Goal: Task Accomplishment & Management: Complete application form

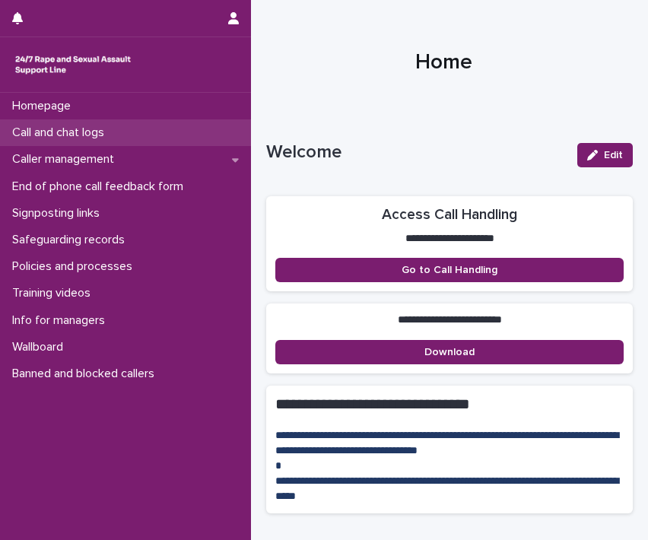
click at [76, 136] on p "Call and chat logs" at bounding box center [61, 132] width 110 height 14
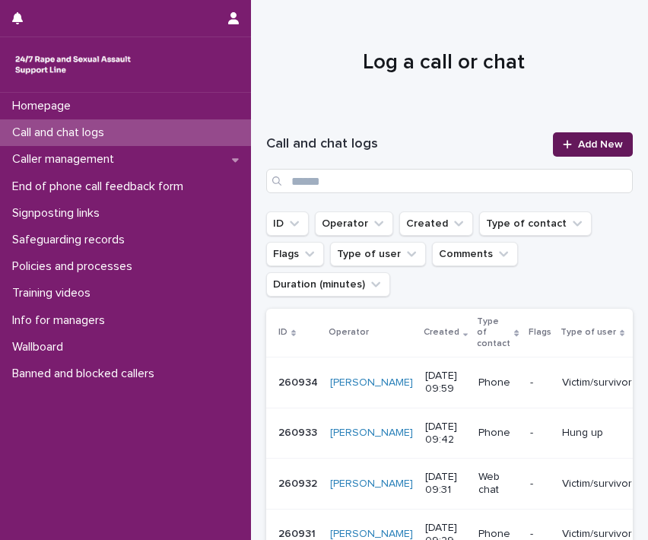
click at [586, 148] on span "Add New" at bounding box center [600, 144] width 45 height 11
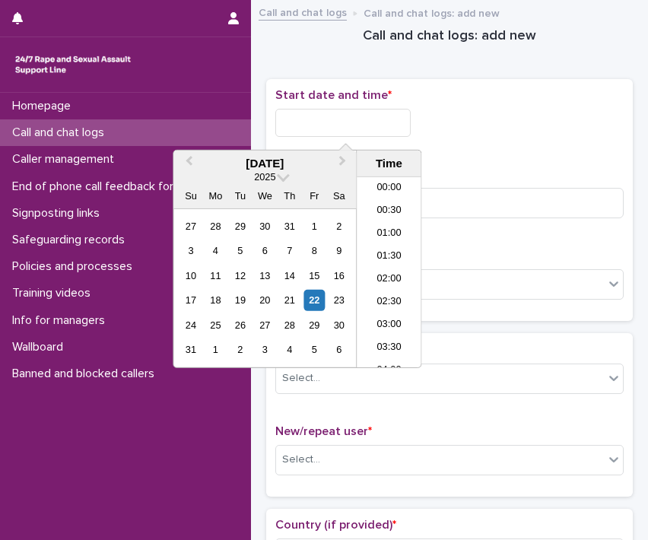
click at [350, 117] on input "text" at bounding box center [342, 123] width 135 height 28
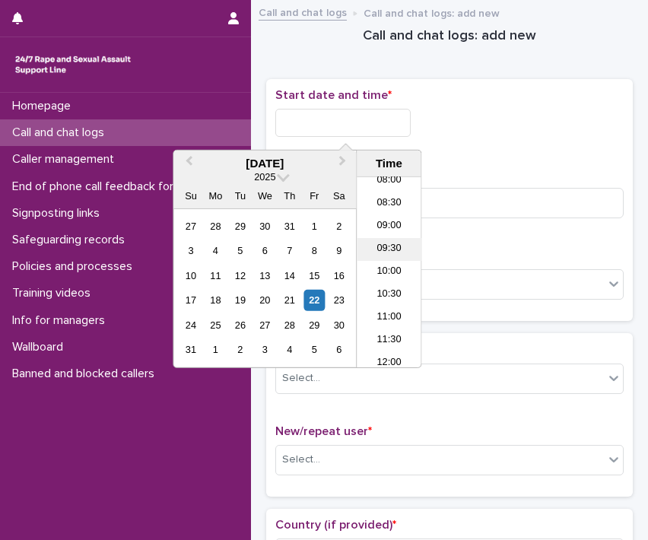
click at [386, 254] on li "09:30" at bounding box center [388, 249] width 65 height 23
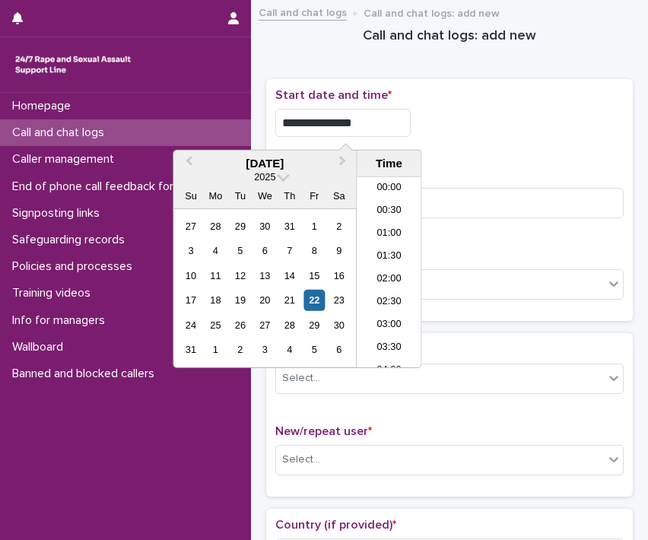
scroll to position [350, 0]
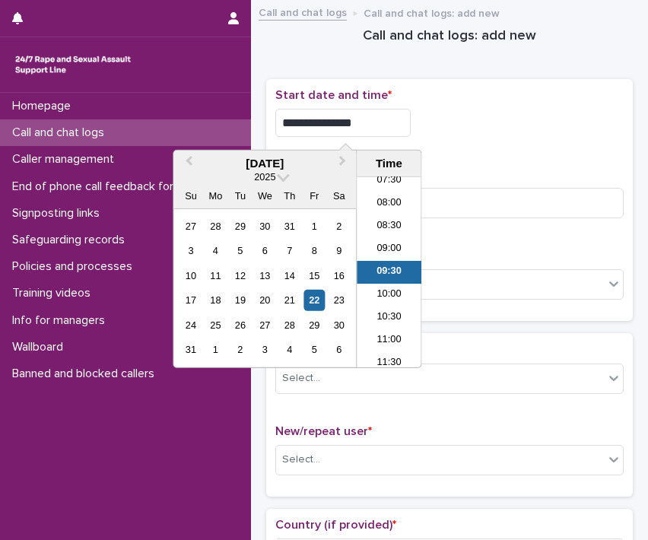
drag, startPoint x: 364, startPoint y: 122, endPoint x: 347, endPoint y: 124, distance: 17.6
click at [347, 124] on input "**********" at bounding box center [342, 123] width 135 height 28
type input "**********"
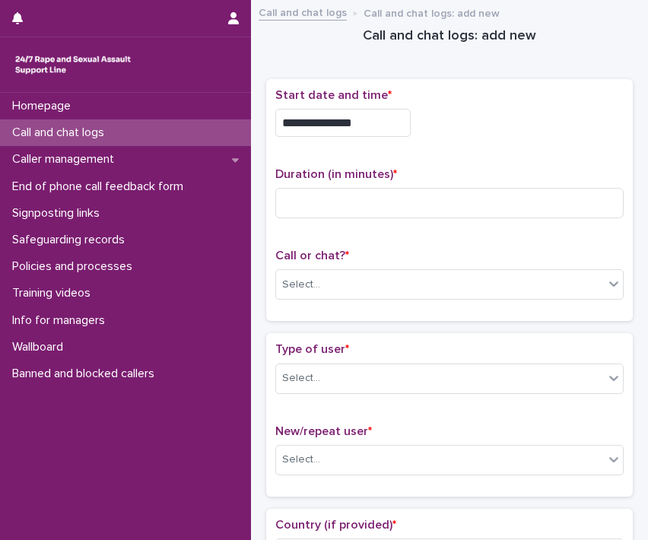
click at [527, 170] on p "Duration (in minutes) *" at bounding box center [449, 174] width 348 height 14
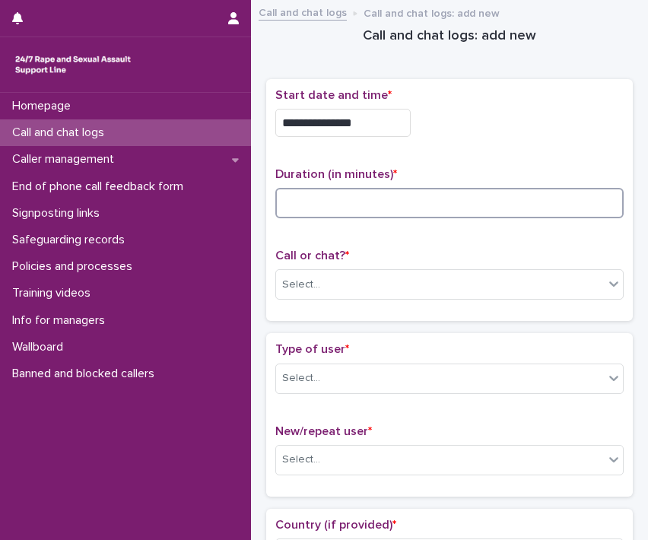
click at [514, 188] on input at bounding box center [449, 203] width 348 height 30
type input "**"
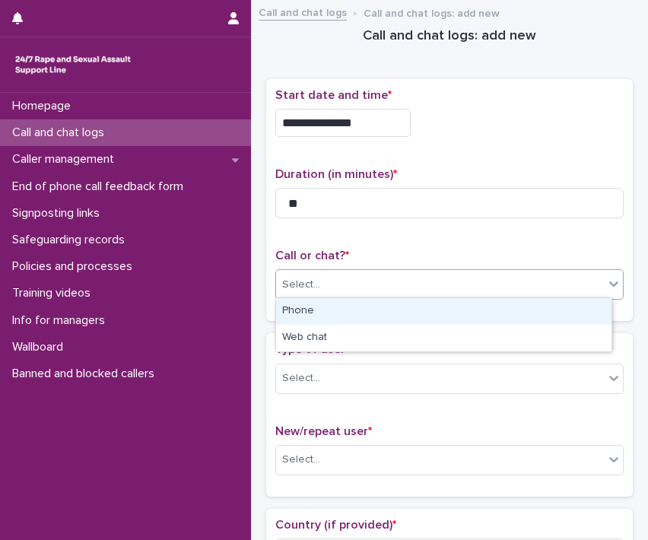
click at [376, 280] on div "Select..." at bounding box center [440, 284] width 328 height 25
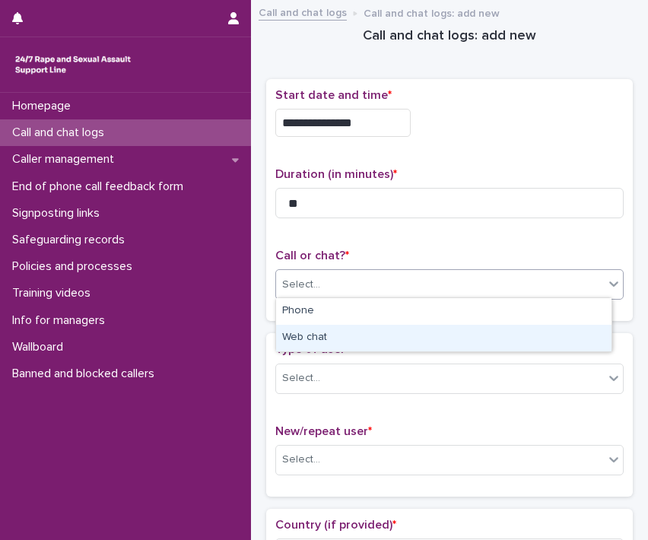
click at [312, 334] on div "Web chat" at bounding box center [443, 338] width 335 height 27
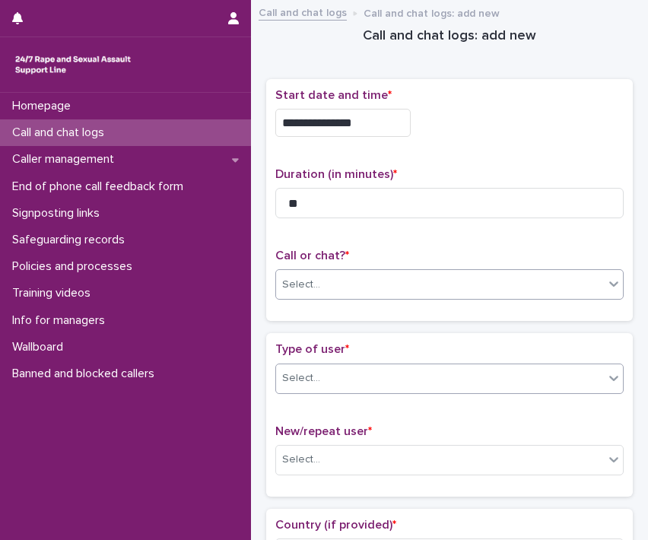
click at [362, 369] on div "Select..." at bounding box center [440, 378] width 328 height 25
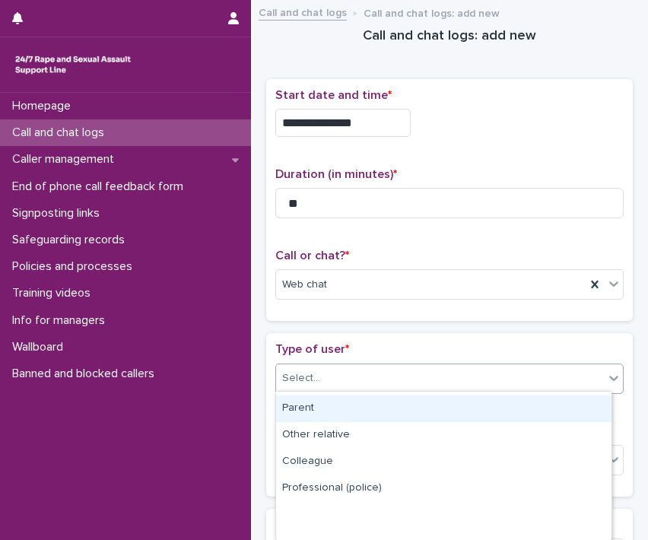
scroll to position [0, 0]
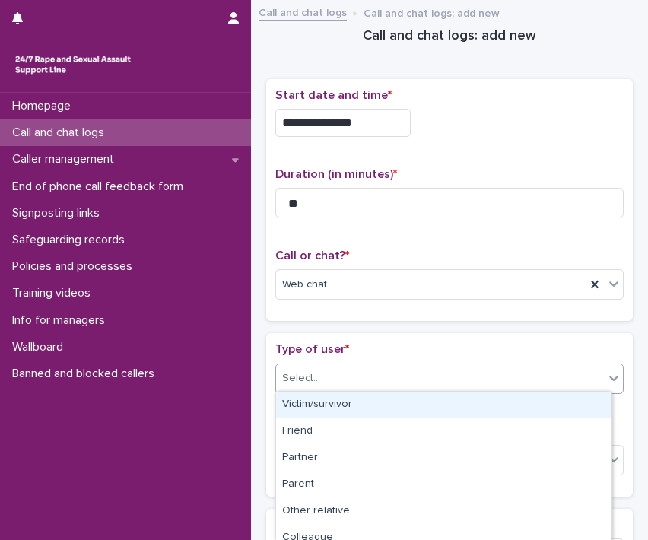
click at [347, 398] on div "Victim/survivor" at bounding box center [443, 404] width 335 height 27
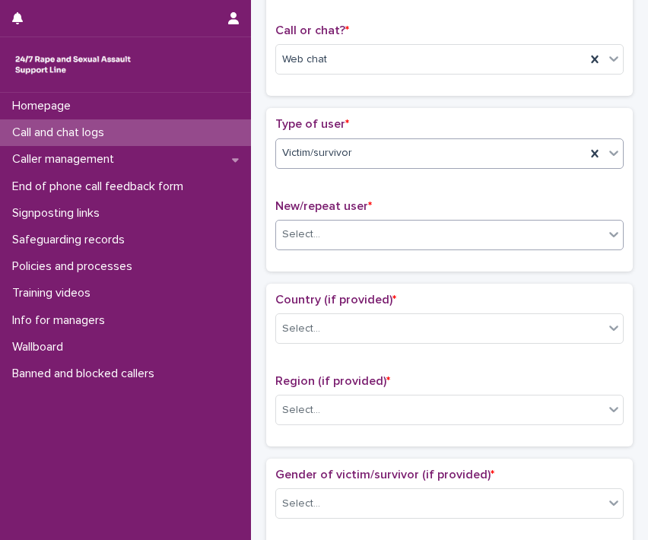
scroll to position [228, 0]
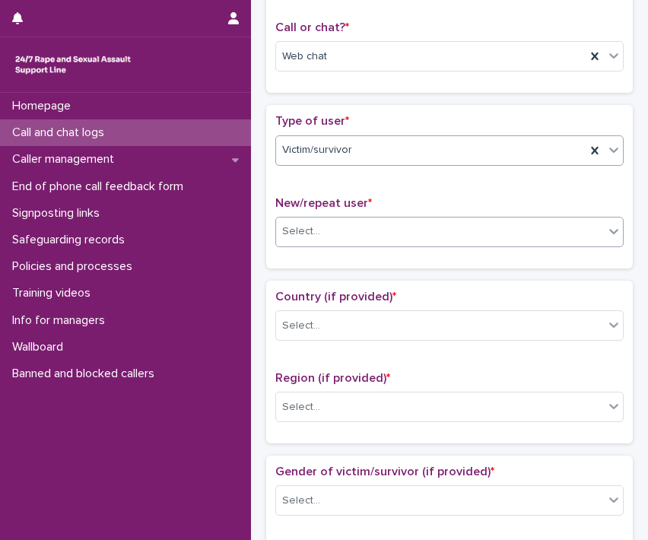
click at [347, 219] on div "Select..." at bounding box center [440, 231] width 328 height 25
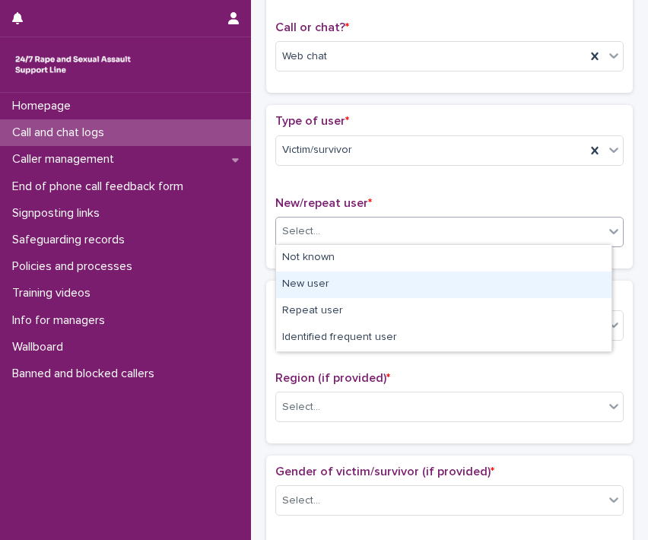
click at [331, 287] on div "New user" at bounding box center [443, 284] width 335 height 27
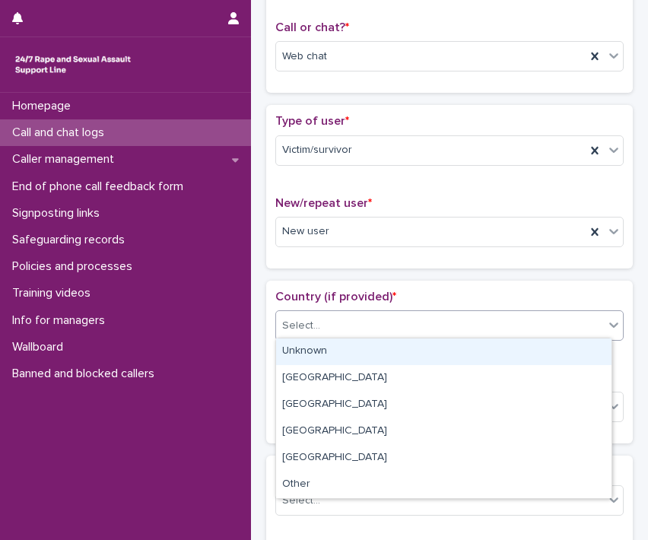
click at [331, 317] on div "Select..." at bounding box center [440, 325] width 328 height 25
click at [325, 356] on div "Unknown" at bounding box center [443, 351] width 335 height 27
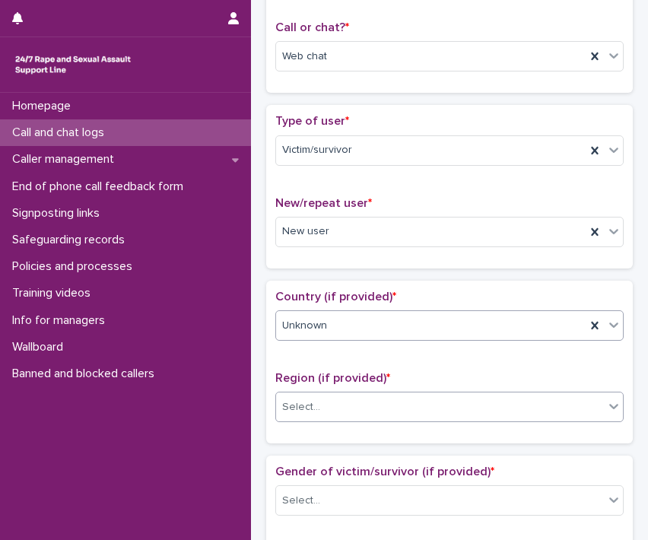
click at [332, 415] on div "Select..." at bounding box center [440, 406] width 328 height 25
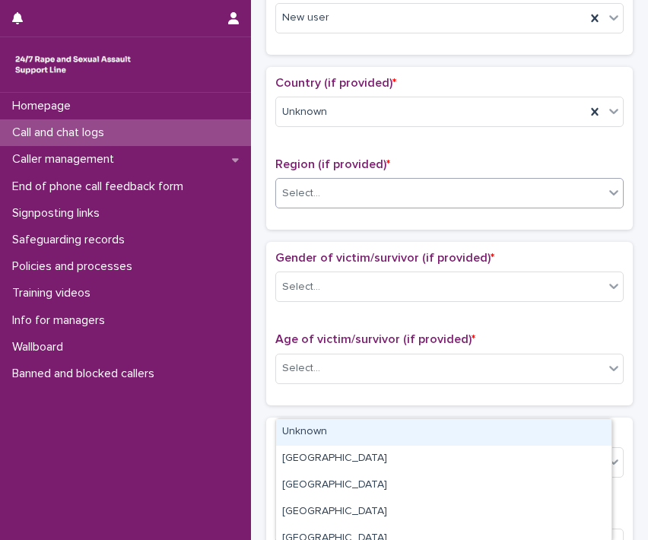
scroll to position [456, 0]
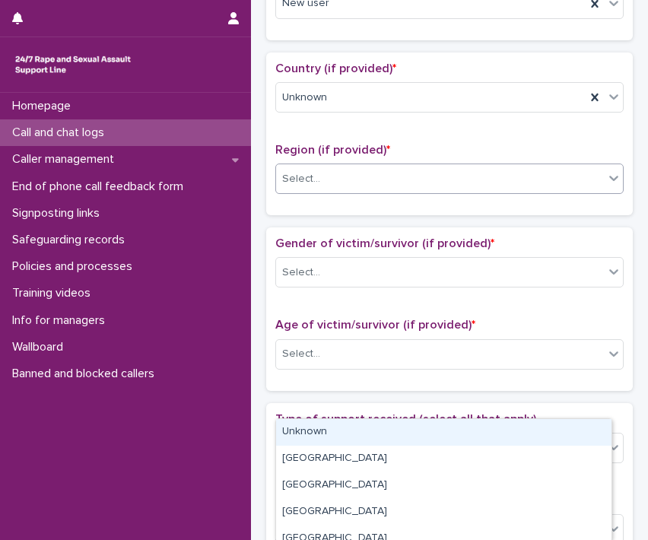
click at [324, 427] on div "Unknown" at bounding box center [443, 432] width 335 height 27
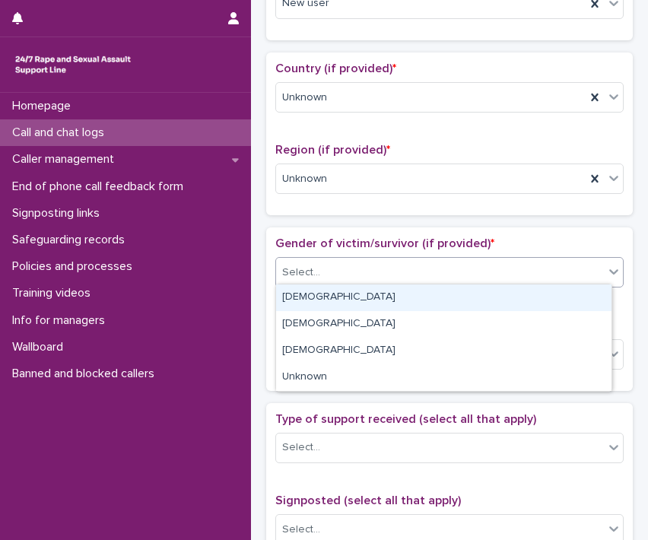
click at [355, 263] on div "Select..." at bounding box center [440, 272] width 328 height 25
click at [334, 306] on div "[DEMOGRAPHIC_DATA]" at bounding box center [443, 297] width 335 height 27
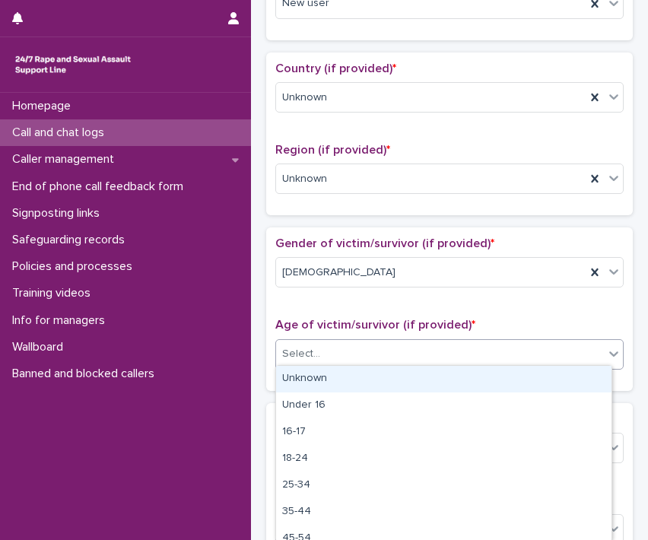
click at [340, 344] on div "Select..." at bounding box center [440, 353] width 328 height 25
click at [325, 381] on div "Unknown" at bounding box center [443, 379] width 335 height 27
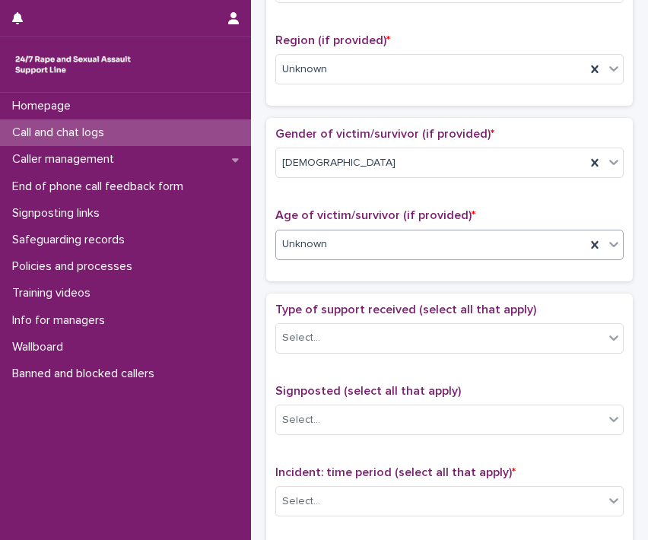
scroll to position [608, 0]
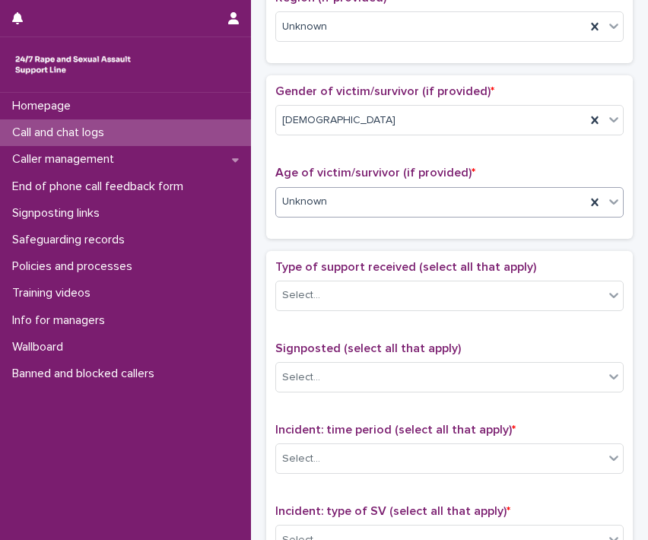
click at [343, 274] on div "Type of support received (select all that apply) Select..." at bounding box center [449, 291] width 348 height 63
click at [342, 293] on div "Select..." at bounding box center [440, 295] width 328 height 25
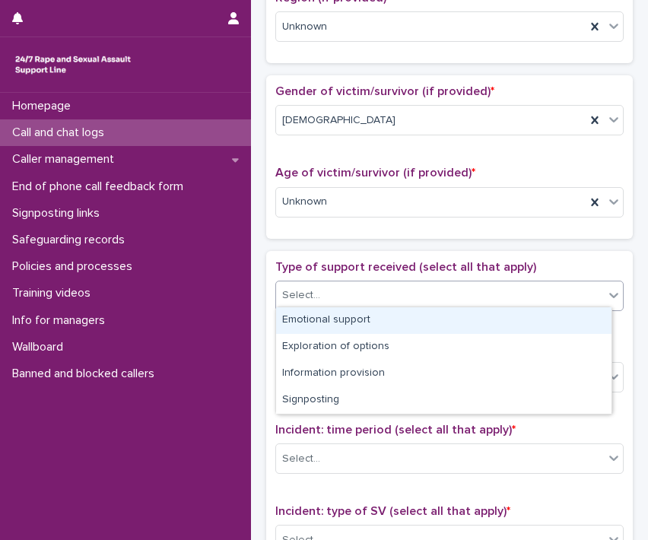
click at [337, 320] on div "Emotional support" at bounding box center [443, 320] width 335 height 27
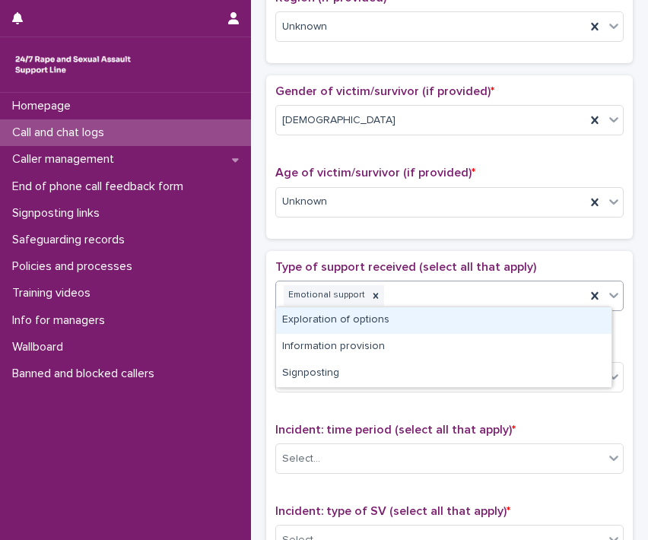
click at [410, 294] on div "Emotional support" at bounding box center [430, 295] width 309 height 27
click at [264, 327] on div "**********" at bounding box center [449, 190] width 382 height 1578
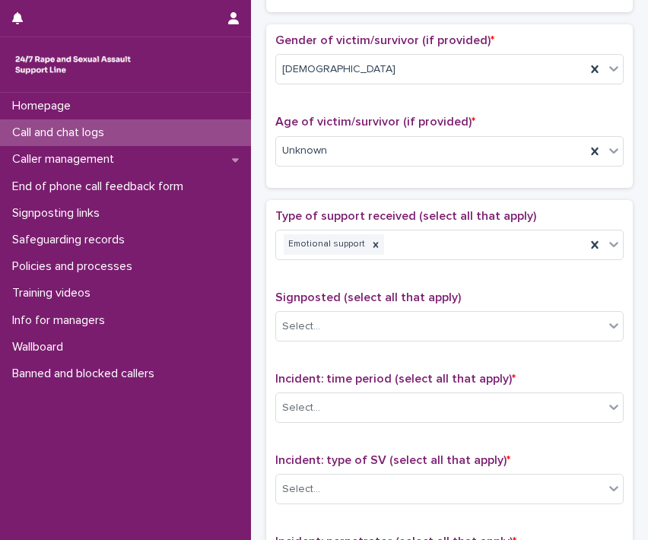
scroll to position [760, 0]
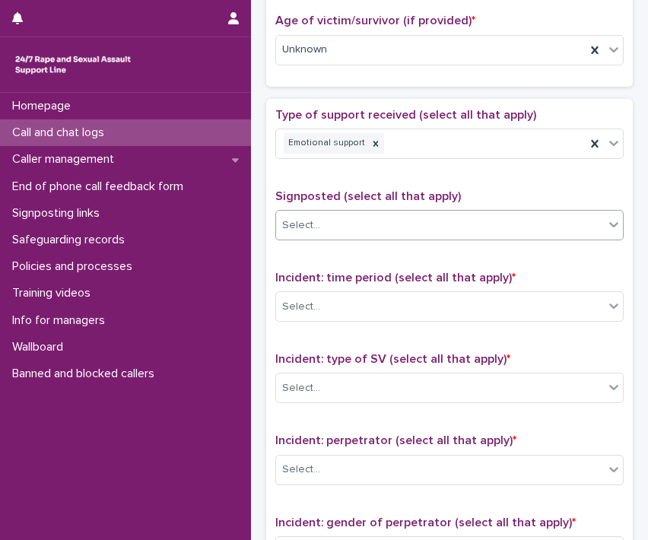
click at [372, 221] on div "Select..." at bounding box center [440, 225] width 328 height 25
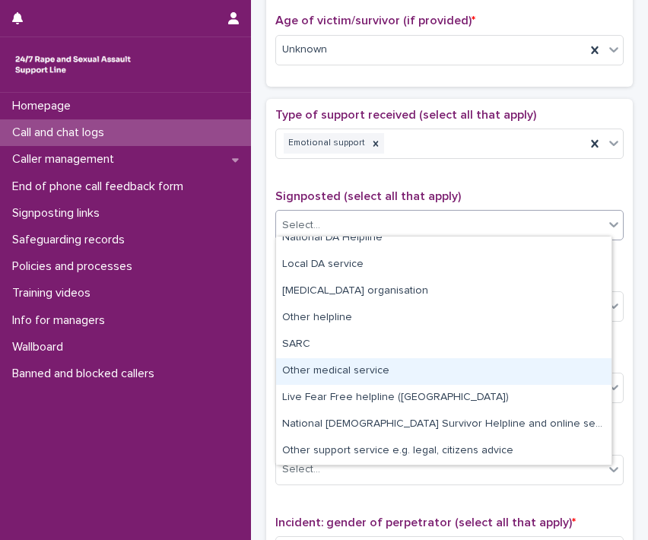
scroll to position [0, 0]
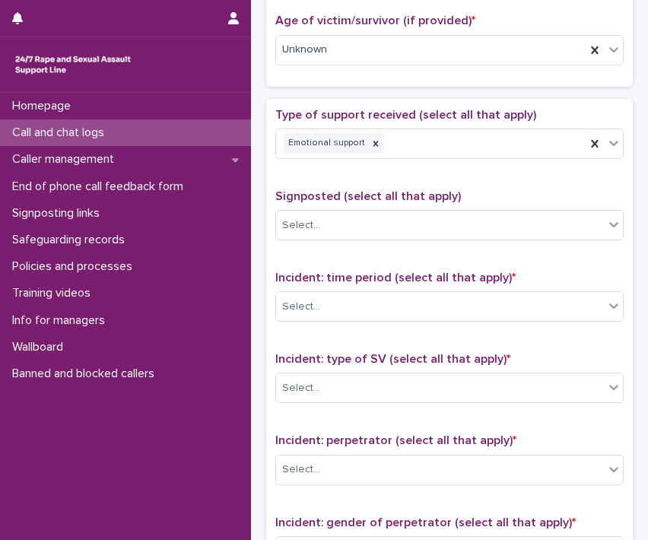
click at [366, 162] on div "Type of support received (select all that apply) Emotional support" at bounding box center [449, 139] width 348 height 63
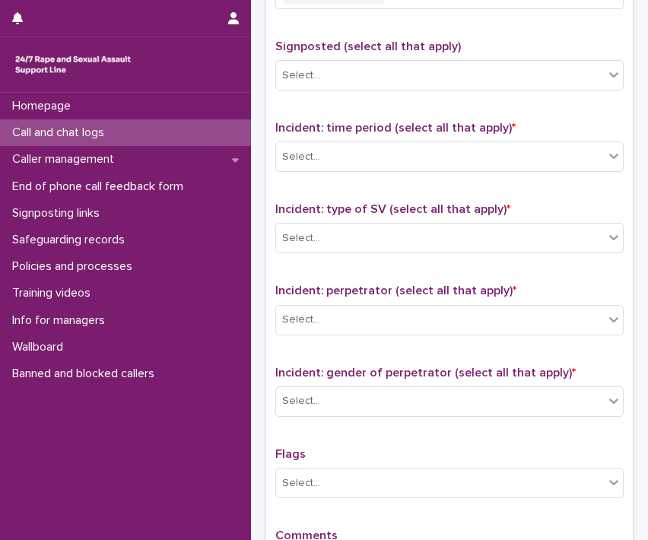
scroll to position [912, 0]
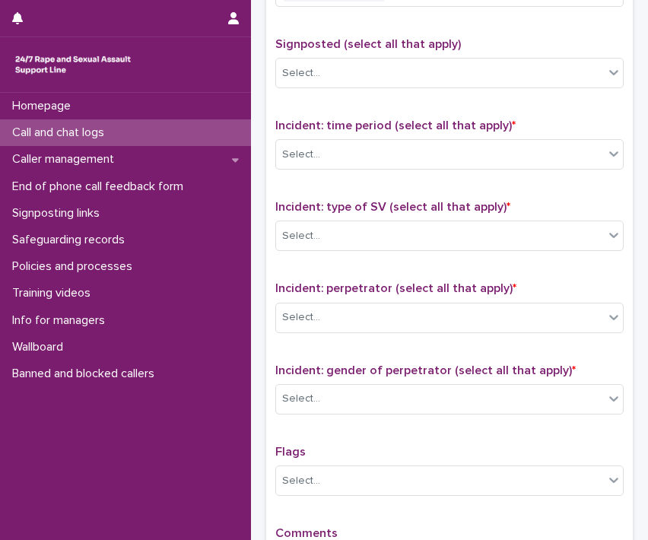
click at [325, 130] on div "Incident: time period (select all that apply) * Select..." at bounding box center [449, 150] width 348 height 63
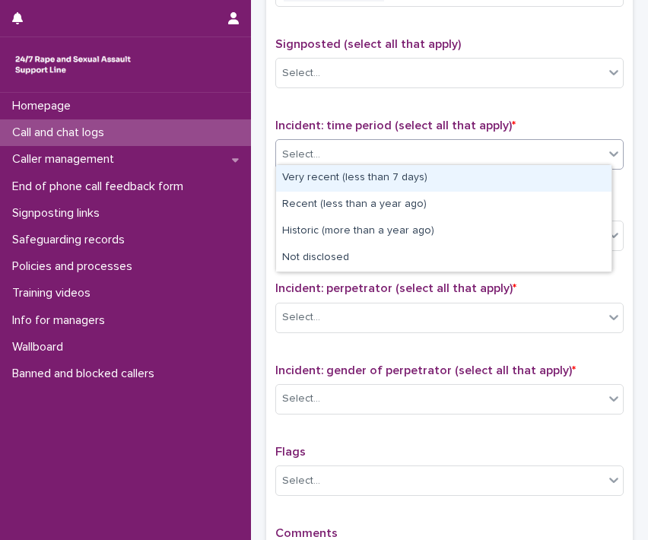
click at [328, 142] on div "Select..." at bounding box center [440, 154] width 328 height 25
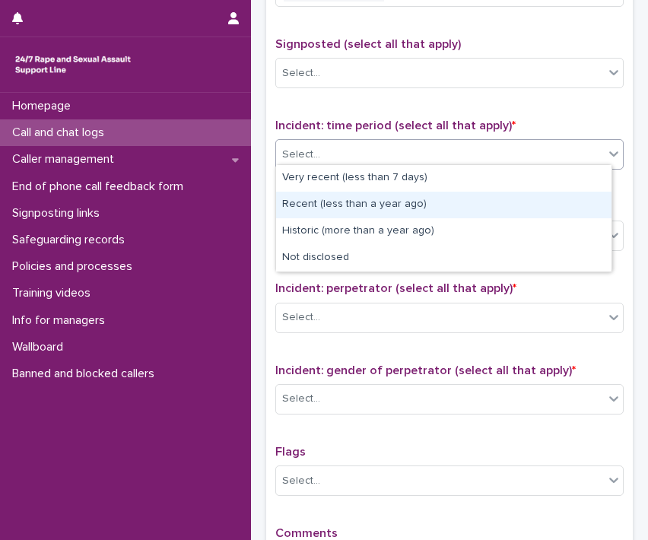
click at [340, 202] on div "Recent (less than a year ago)" at bounding box center [443, 205] width 335 height 27
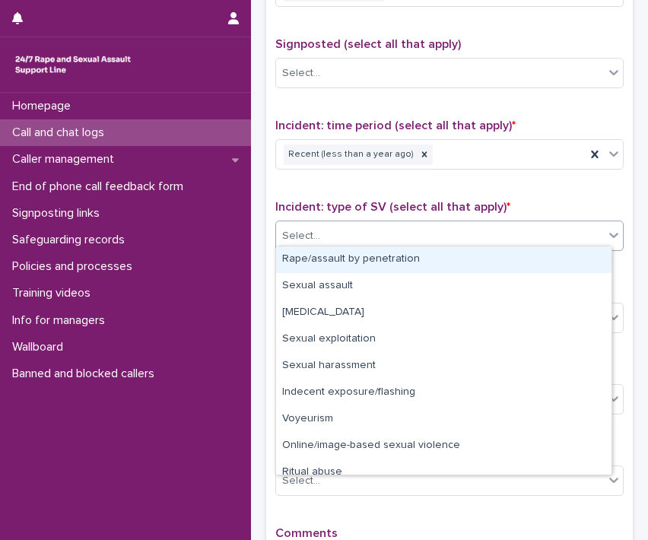
click at [341, 232] on div "Select..." at bounding box center [440, 235] width 328 height 25
click at [337, 259] on div "Rape/assault by penetration" at bounding box center [443, 259] width 335 height 27
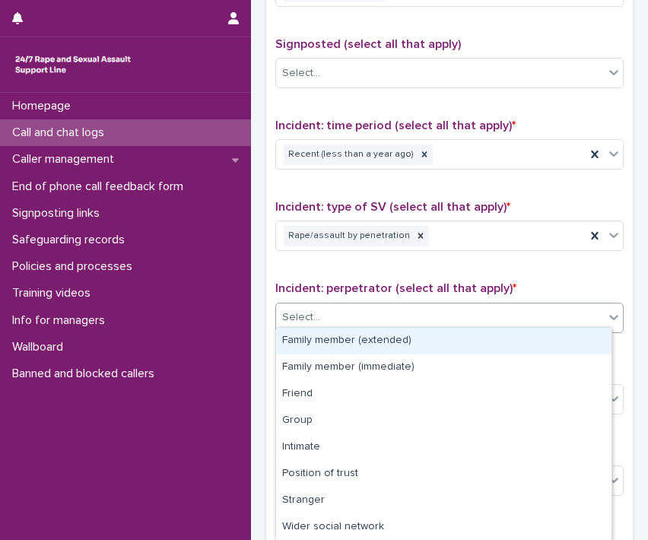
click at [371, 308] on div "Select..." at bounding box center [440, 317] width 328 height 25
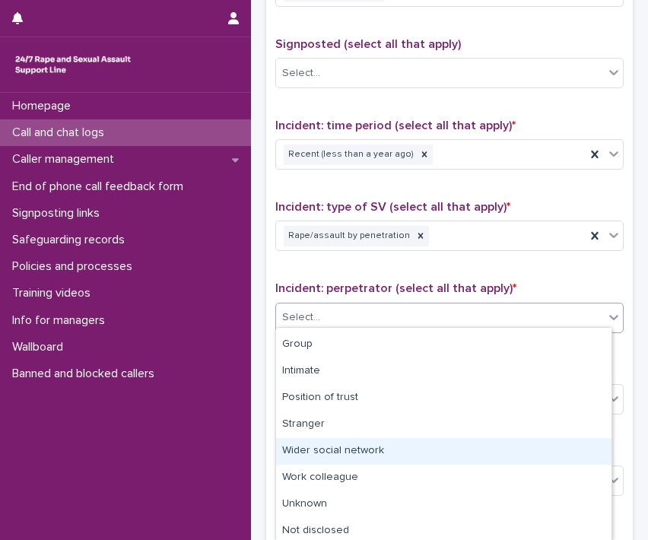
scroll to position [79, 0]
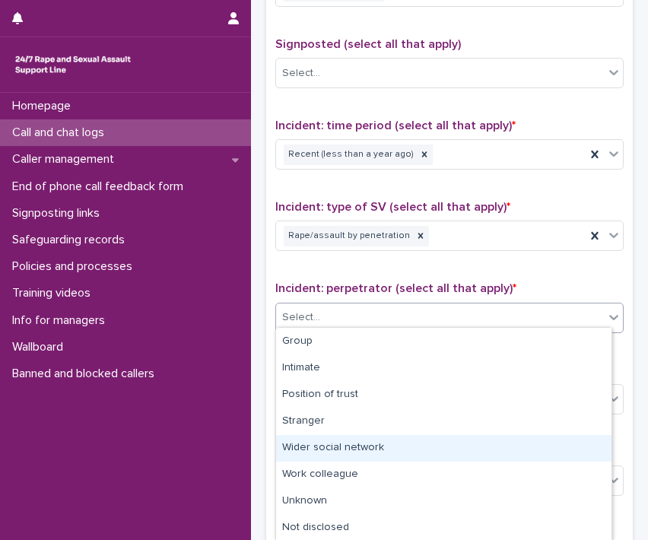
click at [362, 448] on div "Wider social network" at bounding box center [443, 448] width 335 height 27
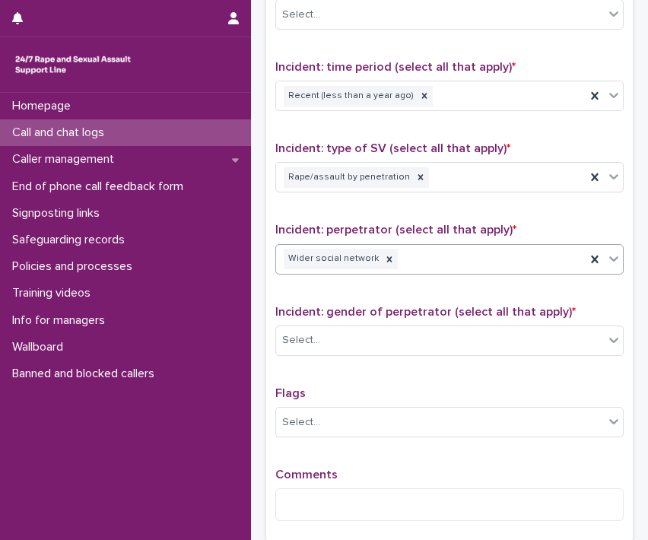
scroll to position [1064, 0]
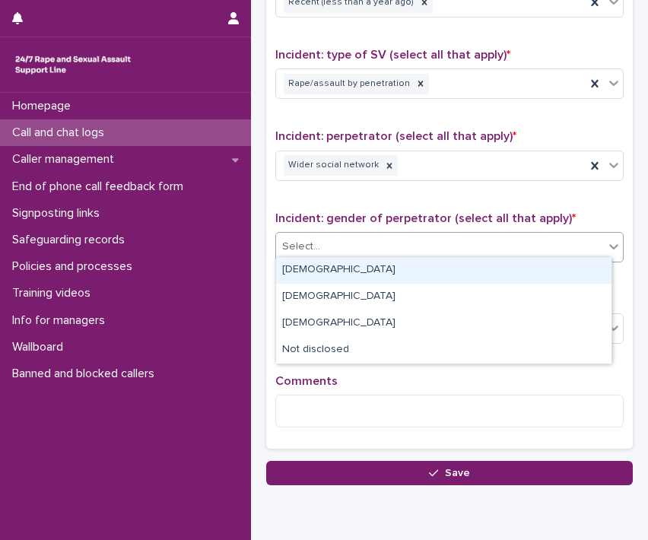
click at [375, 238] on div "Select..." at bounding box center [440, 246] width 328 height 25
click at [296, 261] on div "[DEMOGRAPHIC_DATA]" at bounding box center [443, 270] width 335 height 27
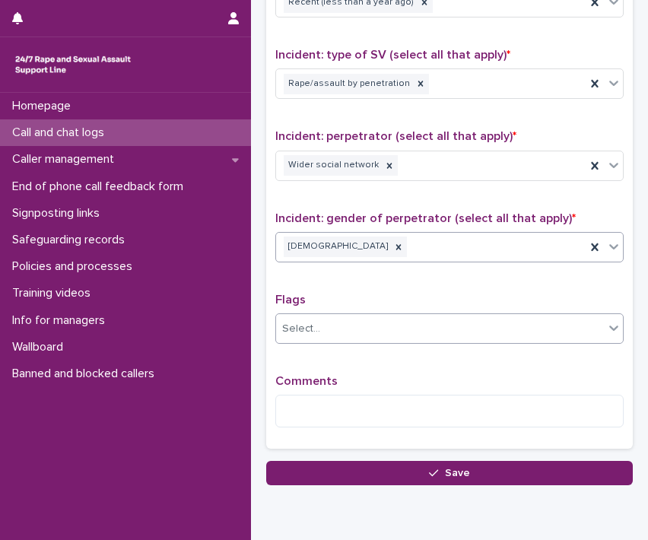
click at [331, 323] on div "Select..." at bounding box center [440, 328] width 328 height 25
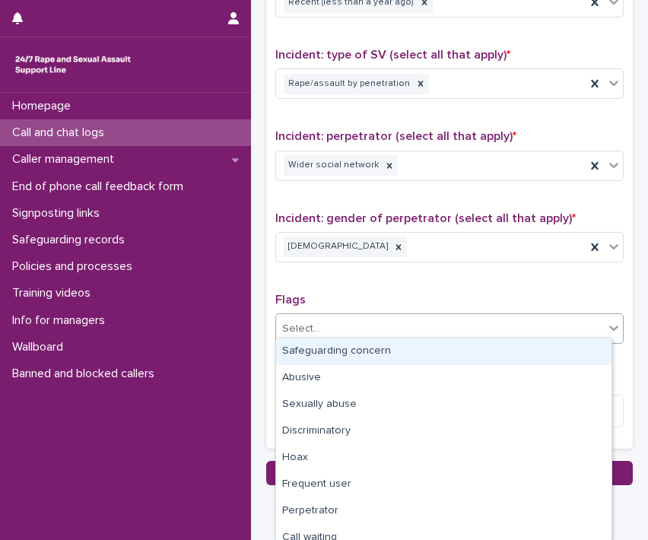
click at [331, 323] on div "Select..." at bounding box center [440, 328] width 328 height 25
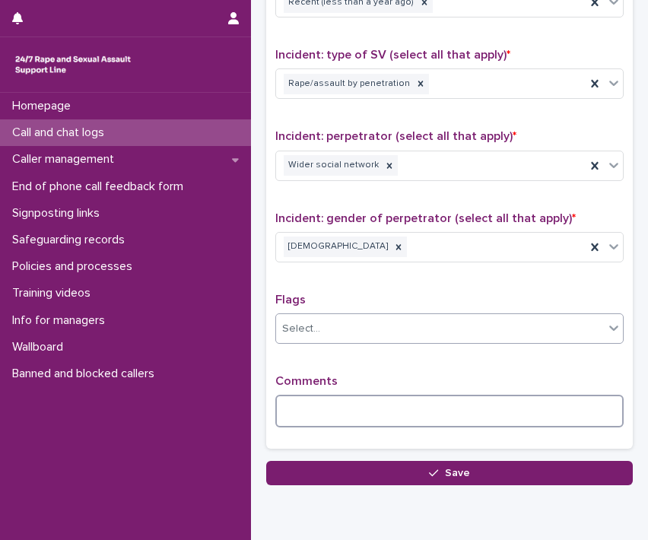
click at [337, 394] on textarea at bounding box center [449, 410] width 348 height 33
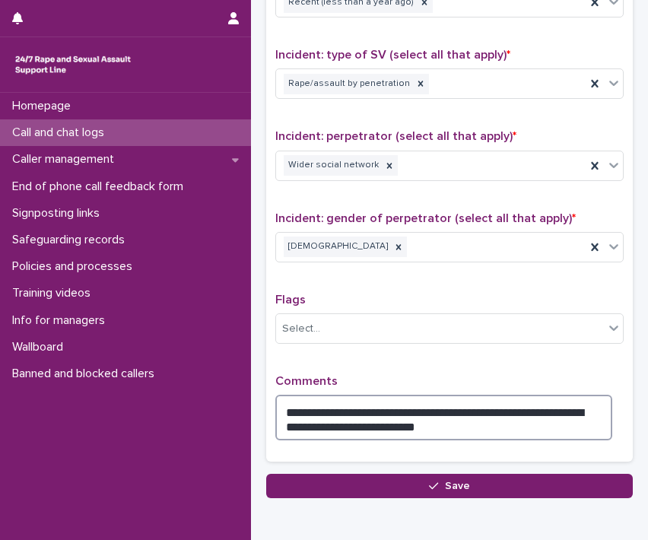
click at [365, 402] on textarea "**********" at bounding box center [443, 417] width 337 height 46
click at [529, 414] on textarea "**********" at bounding box center [443, 417] width 337 height 46
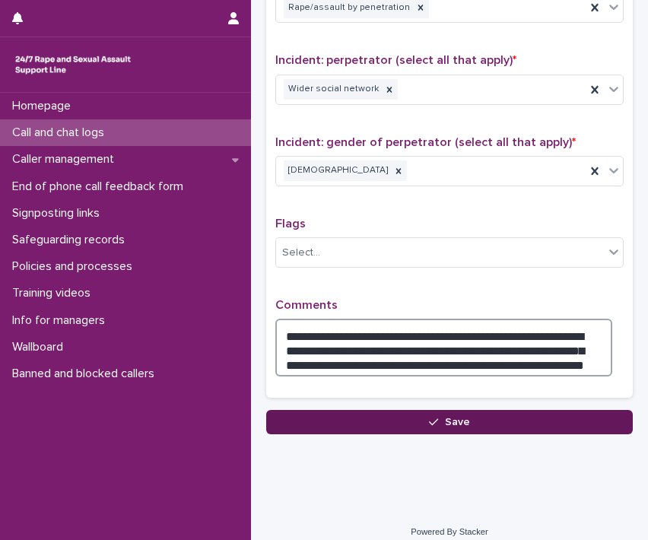
scroll to position [1146, 0]
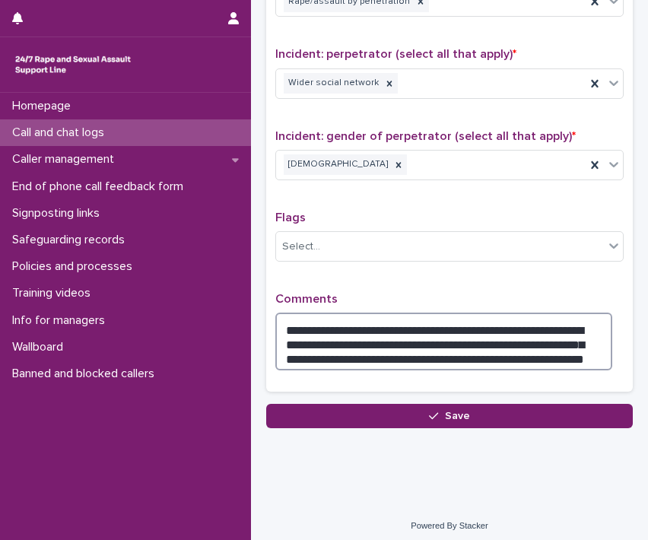
click at [406, 327] on textarea "**********" at bounding box center [443, 341] width 337 height 58
click at [406, 333] on textarea "**********" at bounding box center [443, 341] width 337 height 58
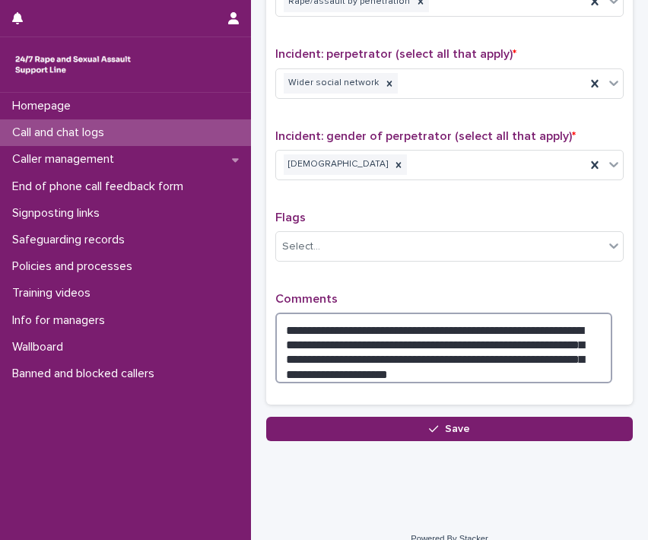
click at [470, 360] on textarea "**********" at bounding box center [443, 347] width 337 height 71
type textarea "**********"
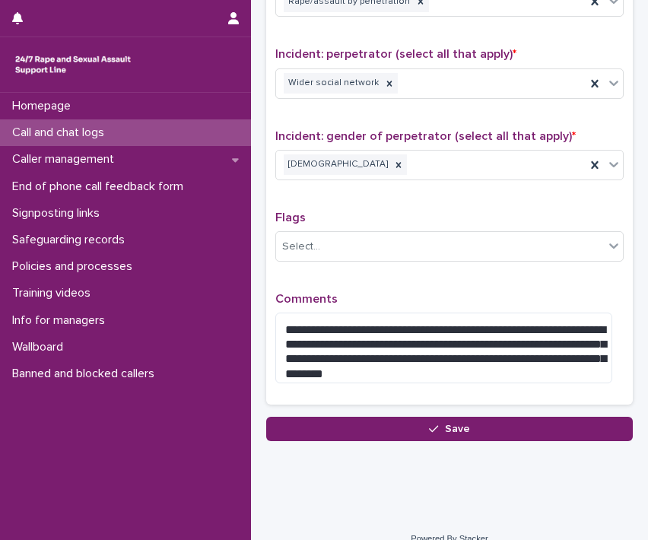
click at [367, 408] on div "**********" at bounding box center [449, 65] width 366 height 704
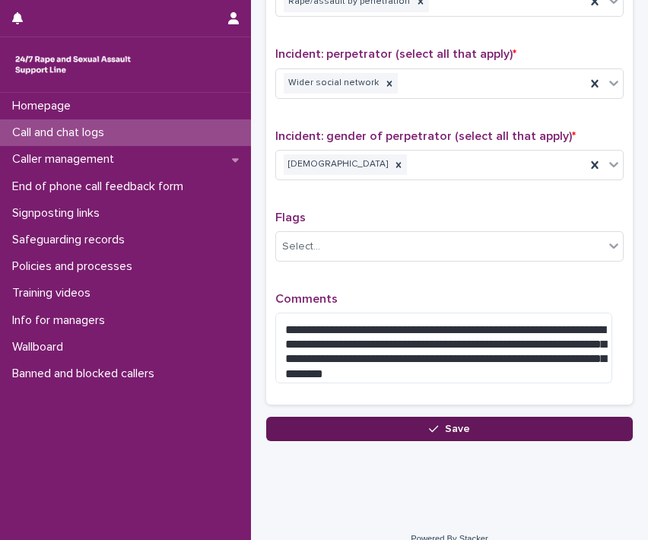
click at [362, 420] on button "Save" at bounding box center [449, 428] width 366 height 24
